Goal: Task Accomplishment & Management: Use online tool/utility

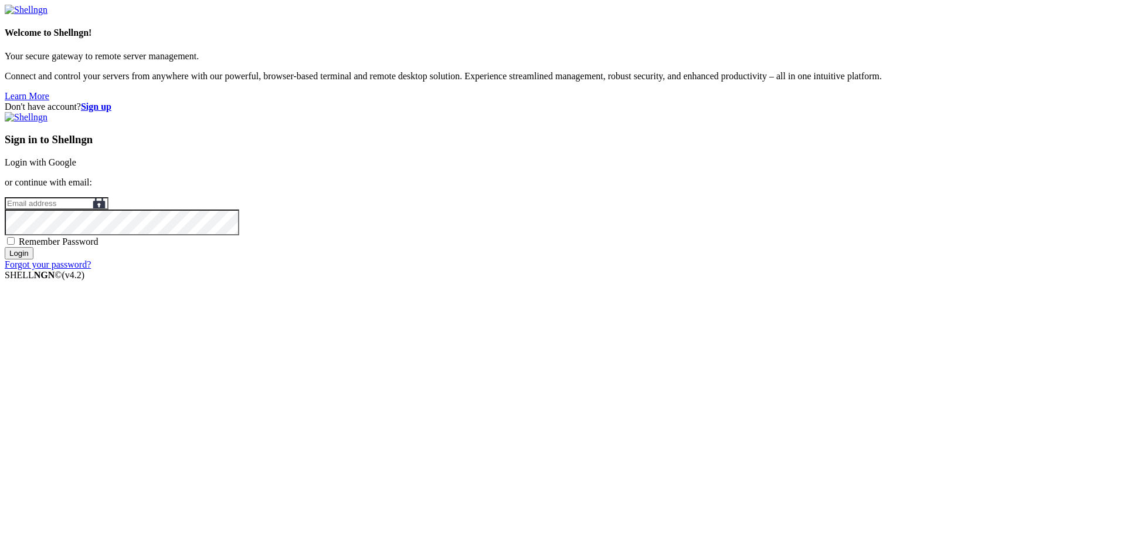
click at [766, 227] on div "Sign in to Shellngn Login with Google or continue with email: Remember Password…" at bounding box center [561, 191] width 1112 height 158
click at [76, 167] on link "Login with Google" at bounding box center [41, 162] width 72 height 10
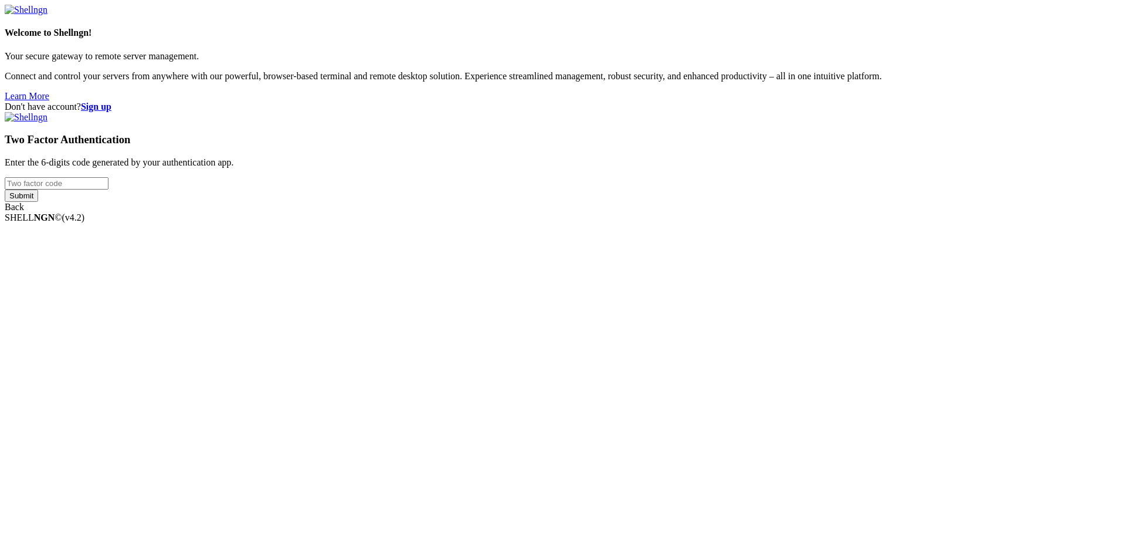
click at [108, 189] on input "number" at bounding box center [57, 183] width 104 height 12
type input "392051"
click at [5, 189] on input "Submit" at bounding box center [21, 195] width 33 height 12
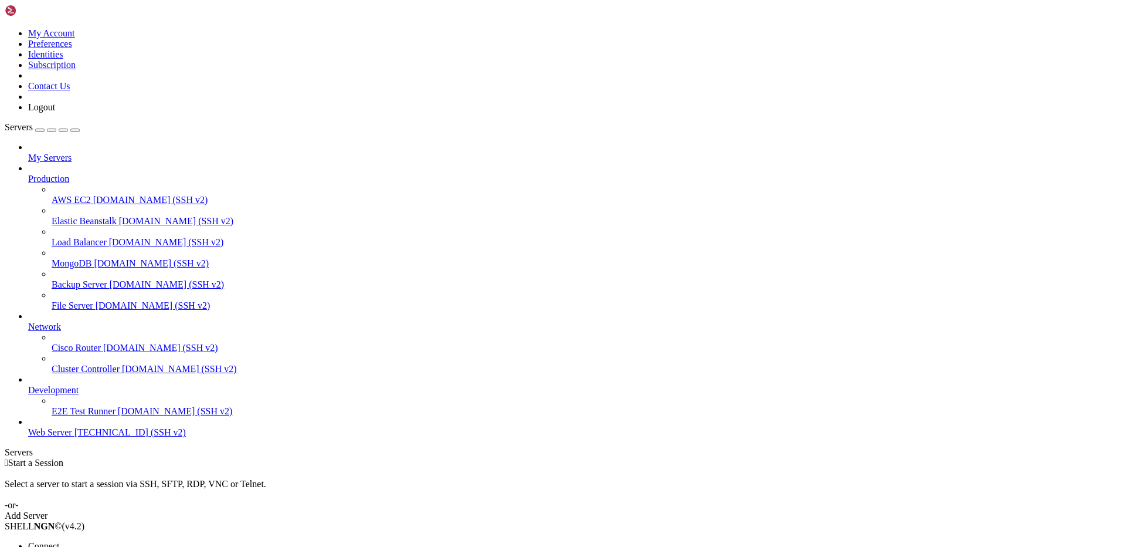
click at [120, 546] on li "Open SFTP" at bounding box center [81, 556] width 107 height 11
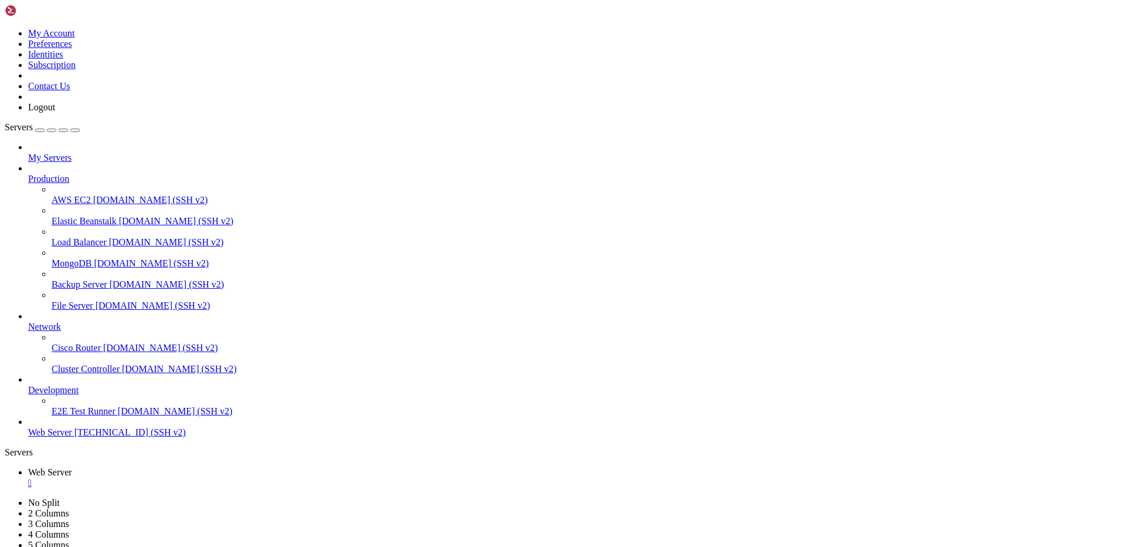
type input "/var/www/drupal_phonecardsite/sites/default/files/phonecard_images/prefixs"
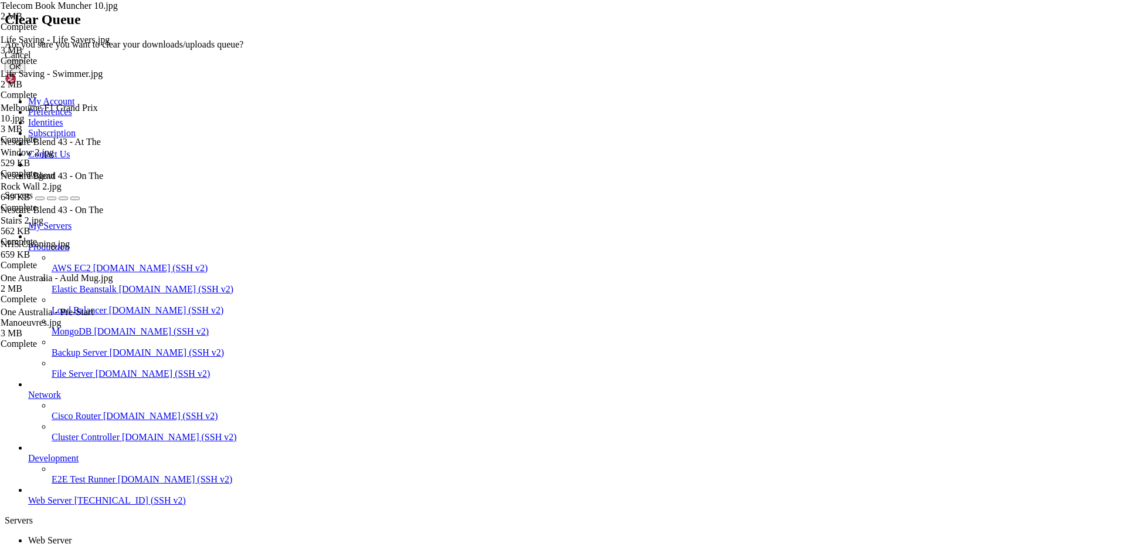
click at [25, 73] on button "OK" at bounding box center [15, 66] width 21 height 12
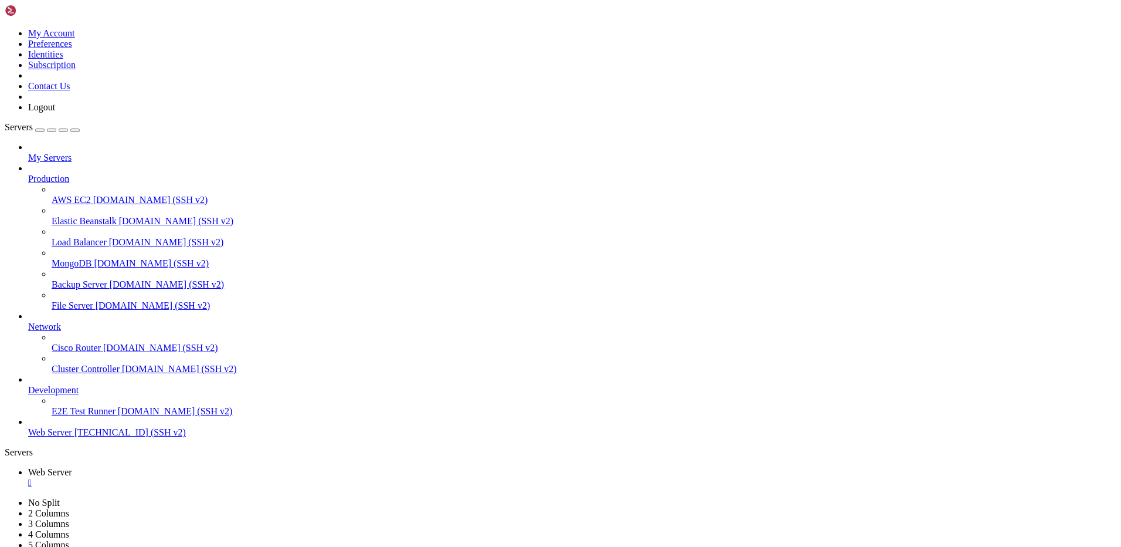
click at [225, 477] on div "" at bounding box center [572, 482] width 1088 height 11
click at [78, 437] on span "[TECHNICAL_ID] (SSH v2)" at bounding box center [129, 432] width 111 height 10
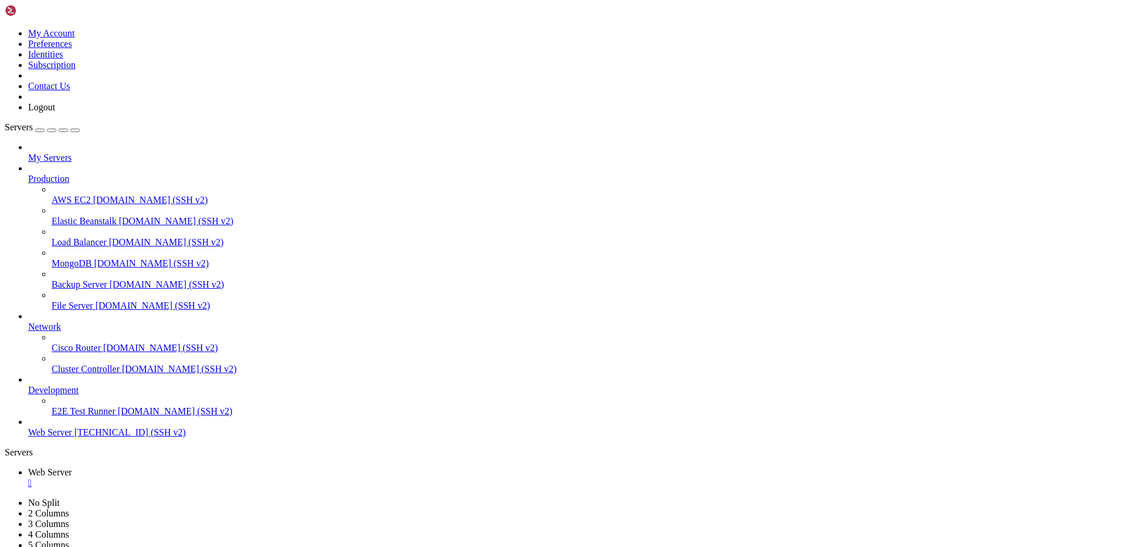
scroll to position [141, 0]
